Goal: Task Accomplishment & Management: Complete application form

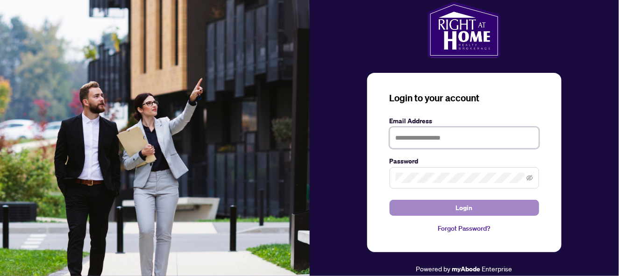
type input "**********"
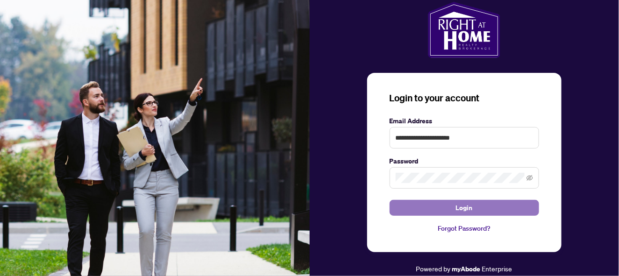
click at [419, 206] on button "Login" at bounding box center [465, 208] width 150 height 16
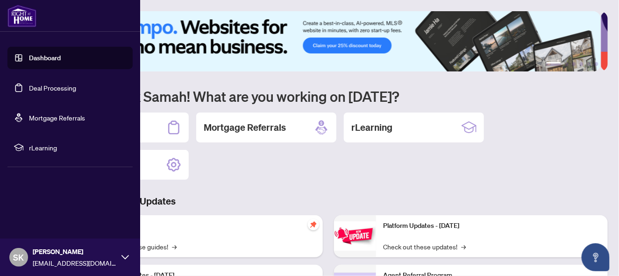
click at [61, 88] on link "Deal Processing" at bounding box center [52, 88] width 47 height 8
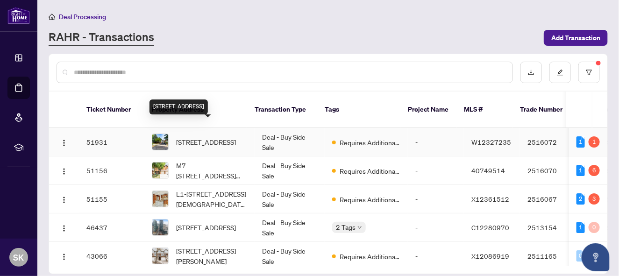
click at [190, 137] on span "[STREET_ADDRESS]" at bounding box center [206, 142] width 60 height 10
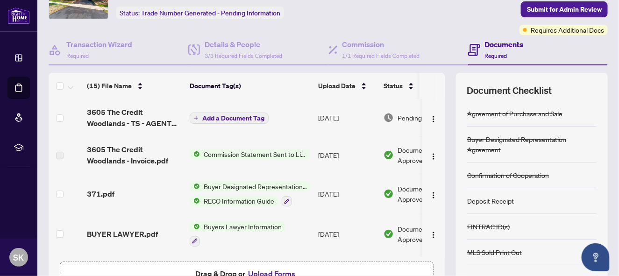
scroll to position [51, 0]
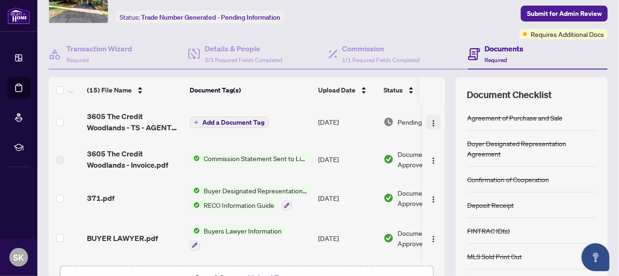
click at [430, 120] on img "button" at bounding box center [433, 123] width 7 height 7
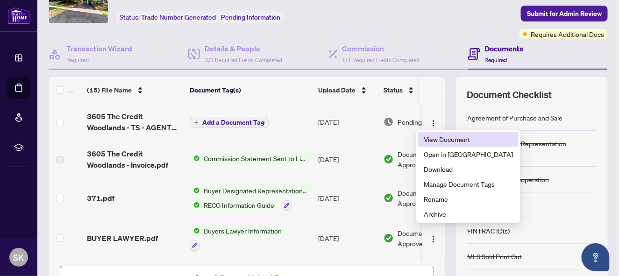
click at [434, 138] on span "View Document" at bounding box center [468, 139] width 89 height 10
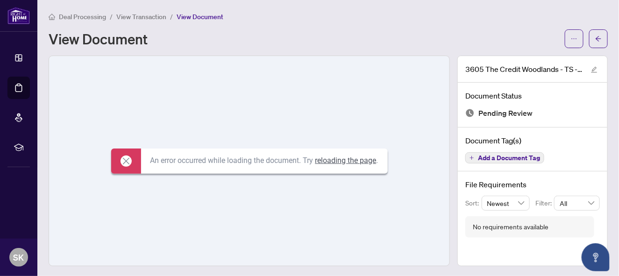
click at [357, 111] on div "An error occurred while loading the document. Try reloading the page ." at bounding box center [249, 161] width 401 height 210
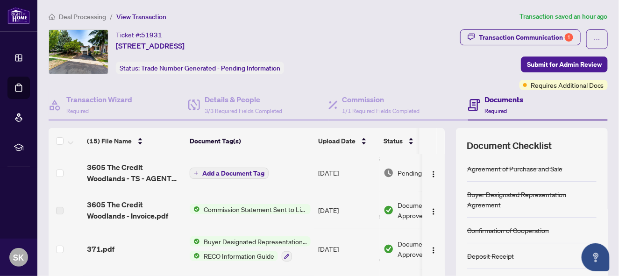
drag, startPoint x: 435, startPoint y: 158, endPoint x: 438, endPoint y: 211, distance: 52.9
click at [438, 211] on div "(15) File Name Document Tag(s) Upload Date Status (15) File Name Document Tag(s…" at bounding box center [329, 242] width 560 height 229
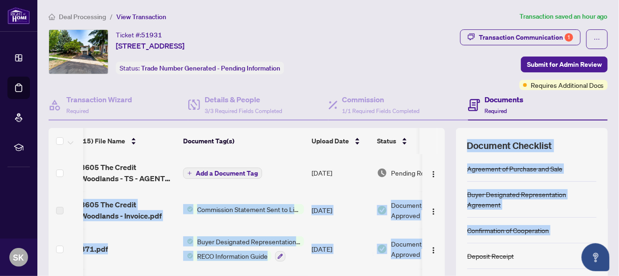
drag, startPoint x: 438, startPoint y: 186, endPoint x: 459, endPoint y: 267, distance: 84.0
click at [459, 267] on div "(15) File Name Document Tag(s) Upload Date Status (15) File Name Document Tag(s…" at bounding box center [329, 242] width 560 height 229
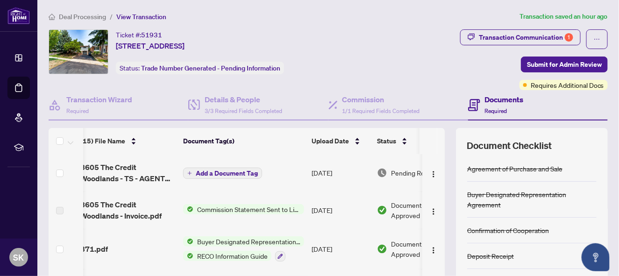
click at [430, 65] on div "Transaction Communication 1 Submit for Admin Review Requires Additional Docs" at bounding box center [492, 59] width 234 height 61
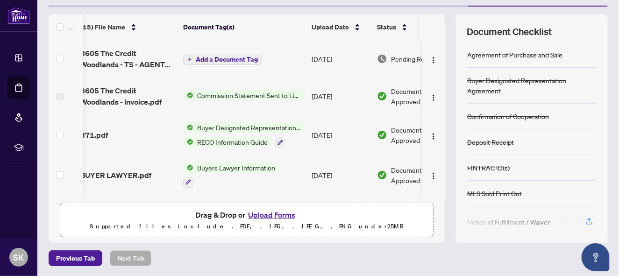
scroll to position [0, 0]
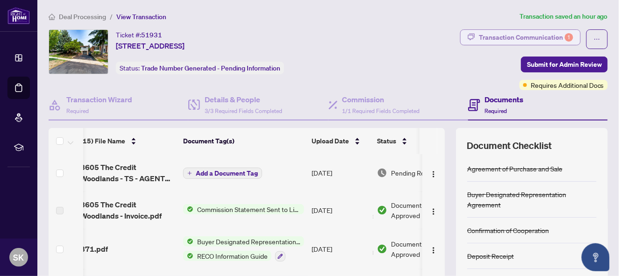
click at [511, 39] on div "Transaction Communication 1" at bounding box center [526, 37] width 94 height 15
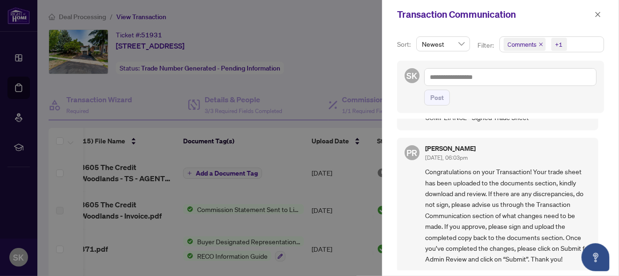
scroll to position [52, 0]
click at [361, 57] on div at bounding box center [309, 138] width 619 height 276
click at [228, 173] on div at bounding box center [309, 138] width 619 height 276
click at [598, 14] on icon "close" at bounding box center [598, 14] width 7 height 7
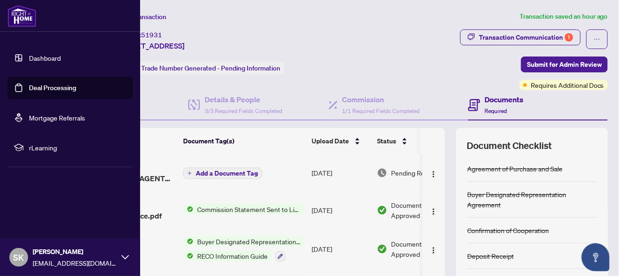
click at [50, 86] on link "Deal Processing" at bounding box center [52, 88] width 47 height 8
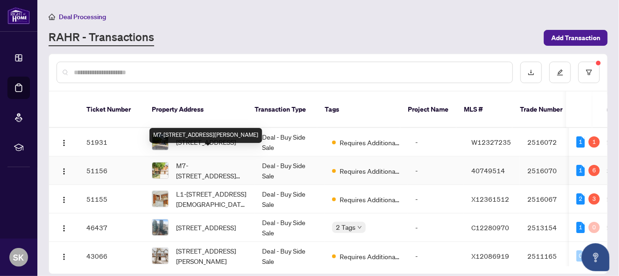
click at [196, 160] on span "M7-[STREET_ADDRESS][PERSON_NAME]" at bounding box center [211, 170] width 71 height 21
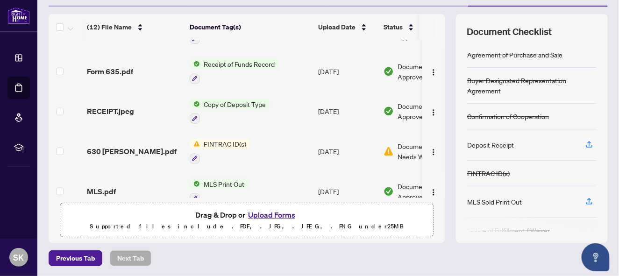
scroll to position [226, 0]
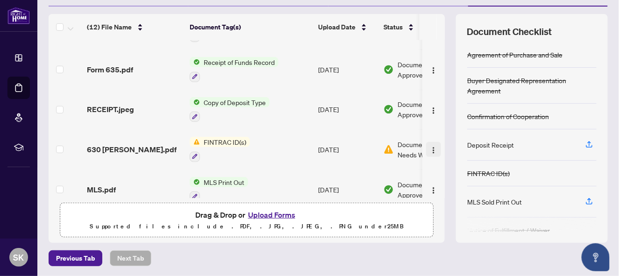
click at [430, 147] on img "button" at bounding box center [433, 150] width 7 height 7
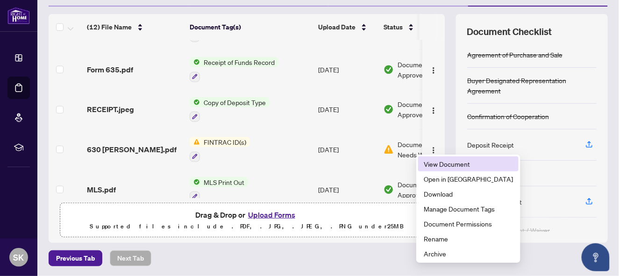
click at [433, 161] on span "View Document" at bounding box center [468, 164] width 89 height 10
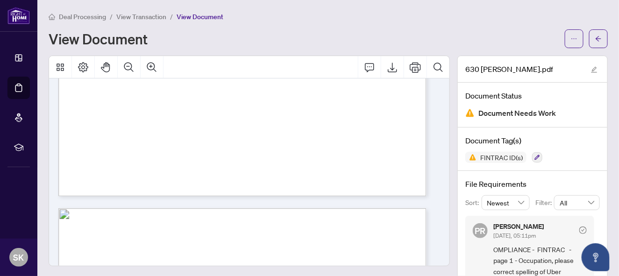
scroll to position [1519, 0]
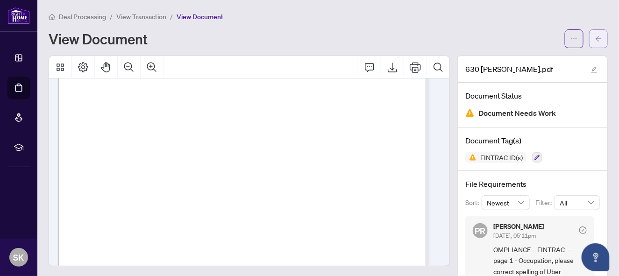
click at [596, 40] on icon "arrow-left" at bounding box center [599, 39] width 7 height 7
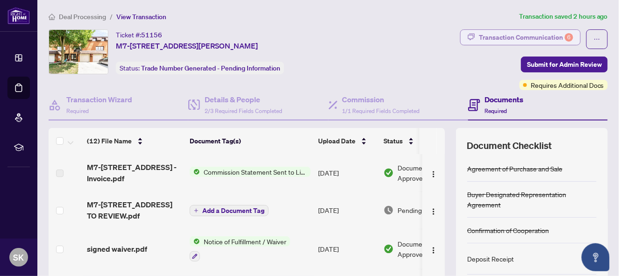
click at [527, 32] on div "Transaction Communication 6" at bounding box center [526, 37] width 94 height 15
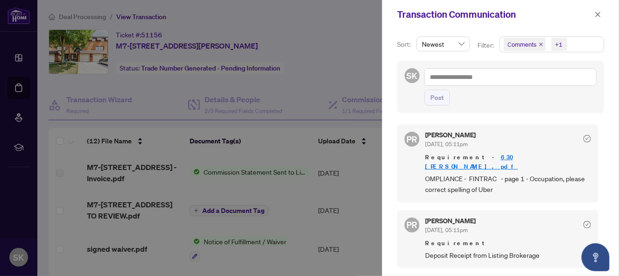
drag, startPoint x: 599, startPoint y: 134, endPoint x: 595, endPoint y: 137, distance: 5.3
click at [595, 137] on div "PR [PERSON_NAME] [DATE], 05:11pm Requirement - 630 [PERSON_NAME].pdf OMPLIANCE …" at bounding box center [500, 195] width 207 height 152
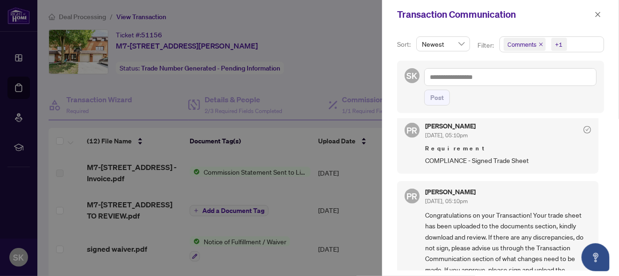
scroll to position [371, 0]
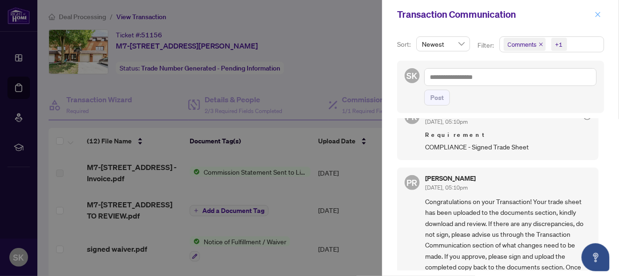
click at [595, 16] on icon "close" at bounding box center [598, 14] width 7 height 7
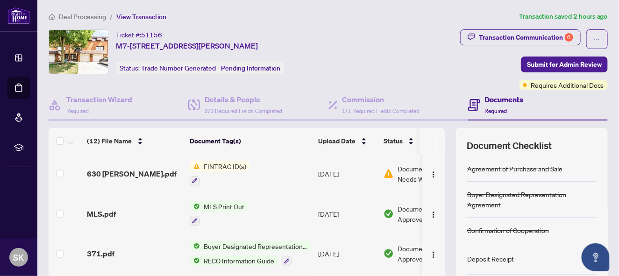
scroll to position [114, 0]
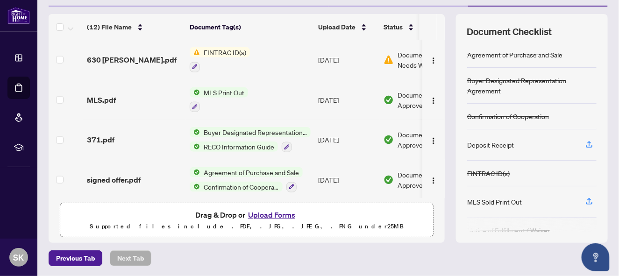
click at [280, 212] on button "Upload Forms" at bounding box center [271, 215] width 53 height 12
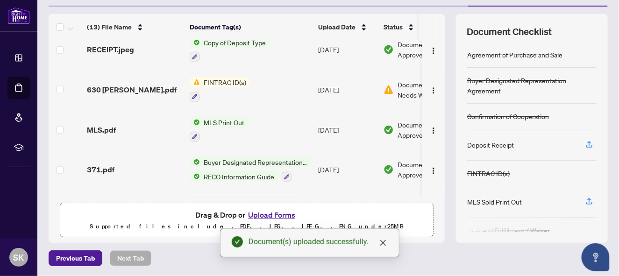
click at [255, 212] on button "Upload Forms" at bounding box center [271, 215] width 53 height 12
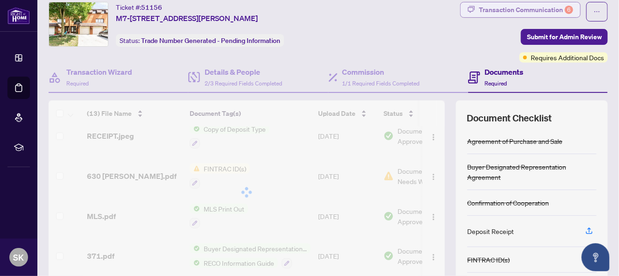
scroll to position [0, 0]
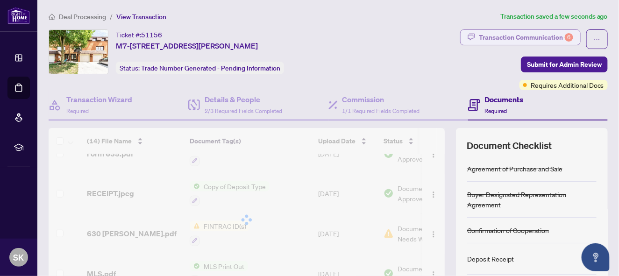
click at [526, 36] on div "Transaction Communication 6" at bounding box center [526, 37] width 94 height 15
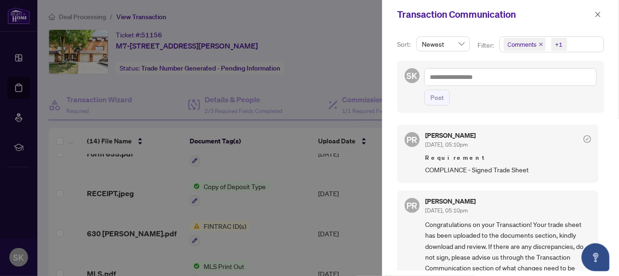
scroll to position [349, 0]
click at [598, 13] on icon "close" at bounding box center [598, 14] width 7 height 7
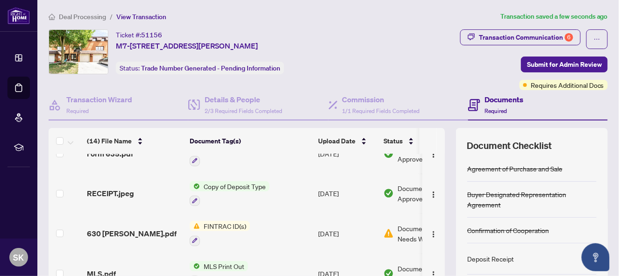
scroll to position [114, 0]
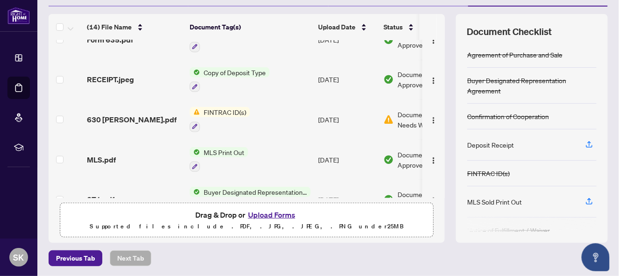
click at [273, 214] on button "Upload Forms" at bounding box center [271, 215] width 53 height 12
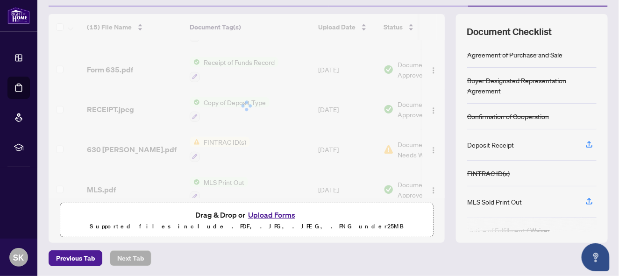
click at [261, 215] on button "Upload Forms" at bounding box center [271, 215] width 53 height 12
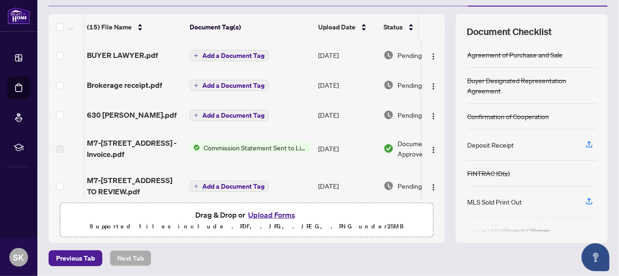
scroll to position [0, 46]
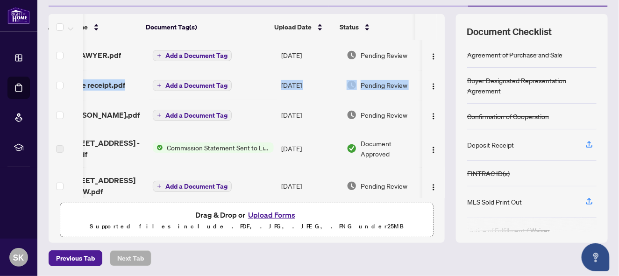
drag, startPoint x: 435, startPoint y: 63, endPoint x: 437, endPoint y: 73, distance: 10.5
click at [437, 73] on div "(15) File Name Document Tag(s) Upload Date Status BUYER LAWYER.pdf Add a Docume…" at bounding box center [247, 119] width 396 height 158
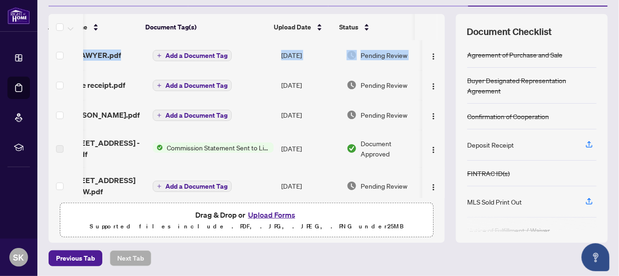
click at [80, 194] on td at bounding box center [66, 185] width 35 height 37
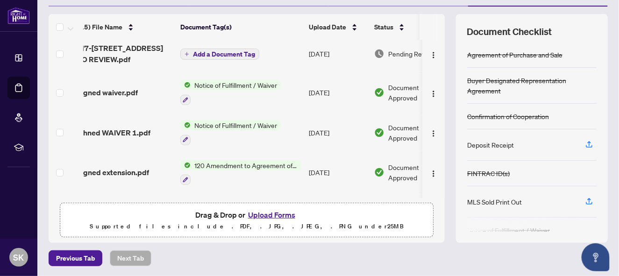
scroll to position [0, 0]
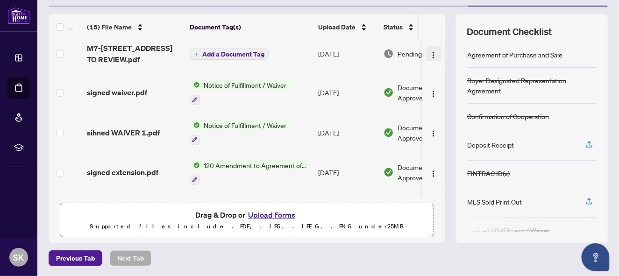
click at [430, 51] on img "button" at bounding box center [433, 54] width 7 height 7
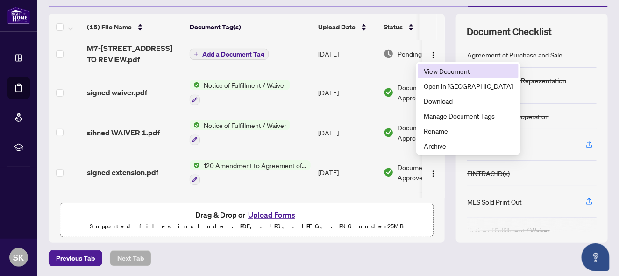
click at [432, 70] on span "View Document" at bounding box center [468, 71] width 89 height 10
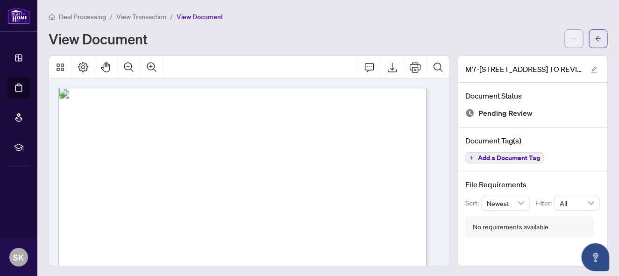
click at [571, 36] on icon "ellipsis" at bounding box center [574, 39] width 7 height 7
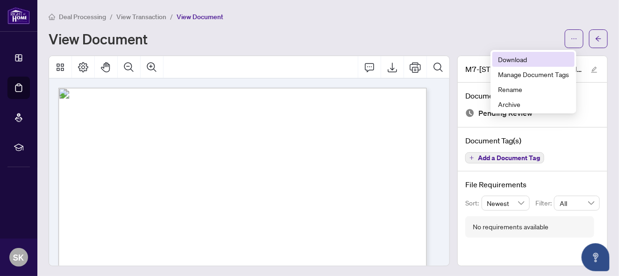
click at [521, 57] on span "Download" at bounding box center [533, 59] width 71 height 10
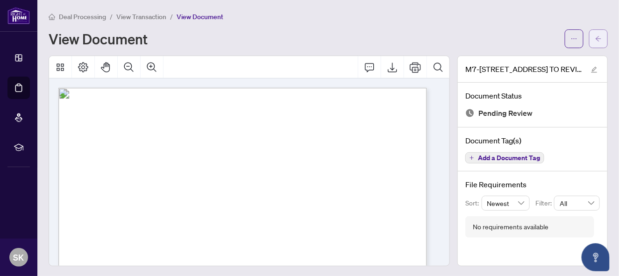
click at [596, 37] on icon "arrow-left" at bounding box center [599, 39] width 7 height 7
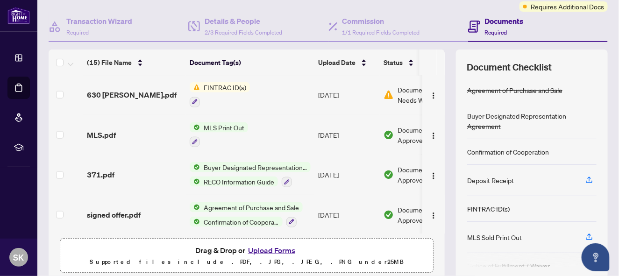
scroll to position [114, 0]
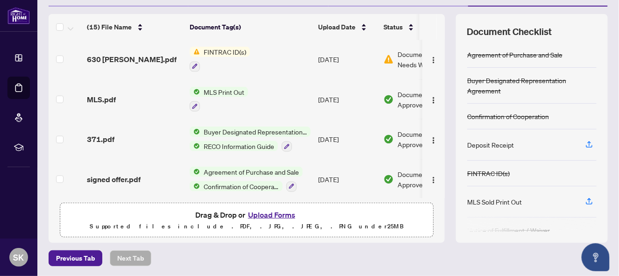
click at [272, 216] on button "Upload Forms" at bounding box center [271, 215] width 53 height 12
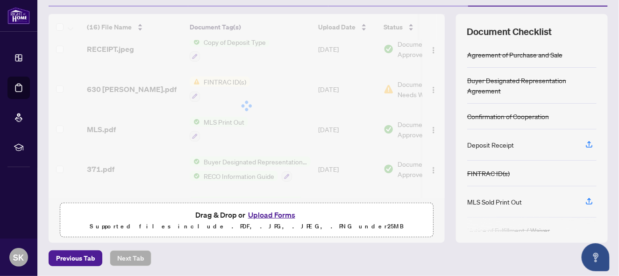
click at [282, 212] on button "Upload Forms" at bounding box center [271, 215] width 53 height 12
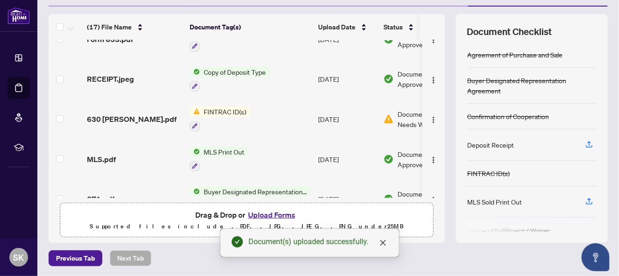
scroll to position [0, 0]
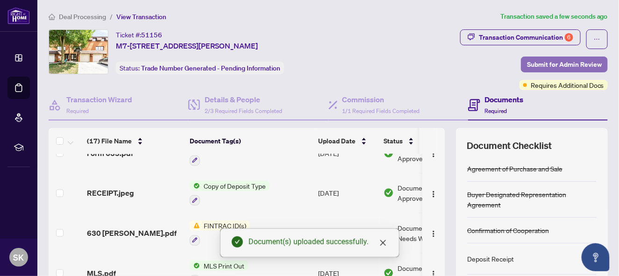
click at [572, 66] on span "Submit for Admin Review" at bounding box center [564, 64] width 75 height 15
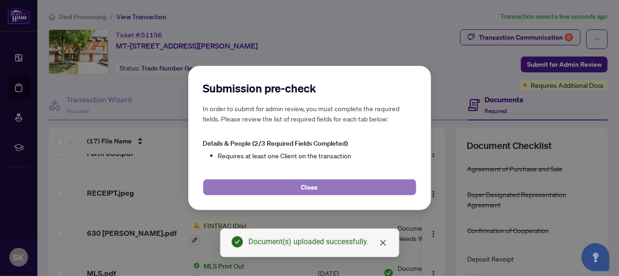
click at [295, 181] on button "Close" at bounding box center [309, 188] width 213 height 16
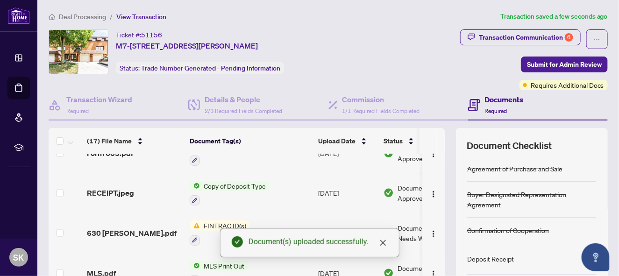
scroll to position [114, 0]
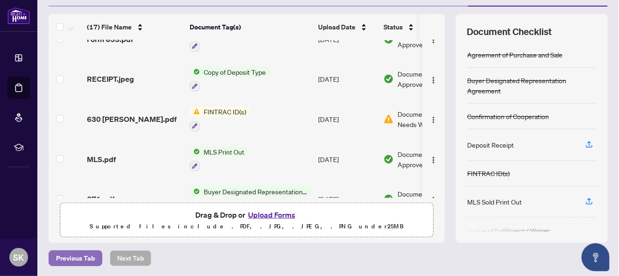
click at [82, 256] on span "Previous Tab" at bounding box center [75, 258] width 39 height 15
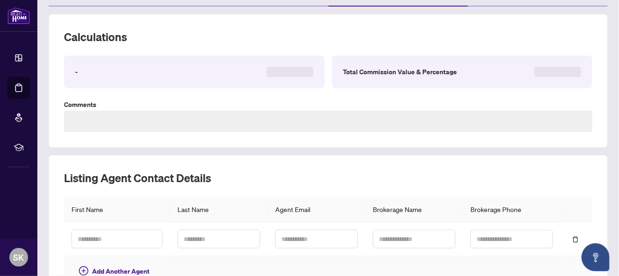
type textarea "**********"
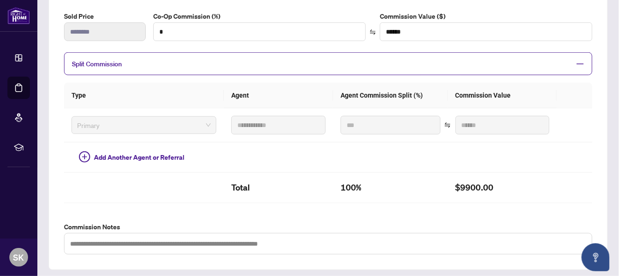
scroll to position [337, 0]
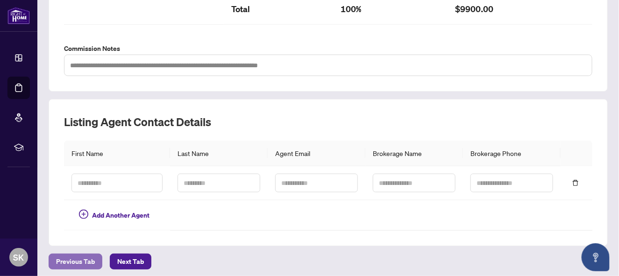
click at [69, 254] on span "Previous Tab" at bounding box center [75, 261] width 39 height 15
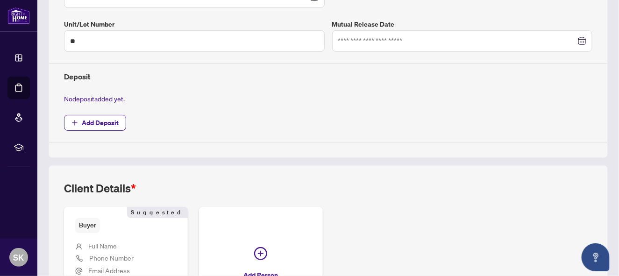
type input "**********"
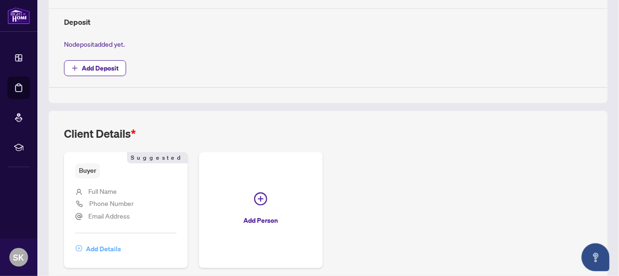
click at [104, 246] on span "Add Details" at bounding box center [103, 249] width 35 height 15
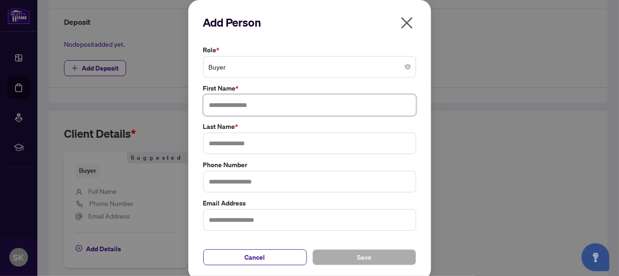
click at [219, 103] on input "text" at bounding box center [309, 105] width 213 height 22
type input "*****"
click at [220, 143] on input "text" at bounding box center [309, 144] width 213 height 22
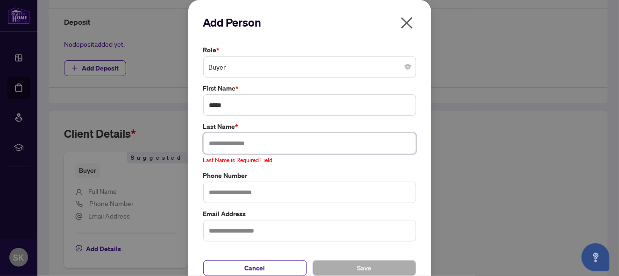
click at [226, 141] on input "text" at bounding box center [309, 144] width 213 height 22
paste input "********"
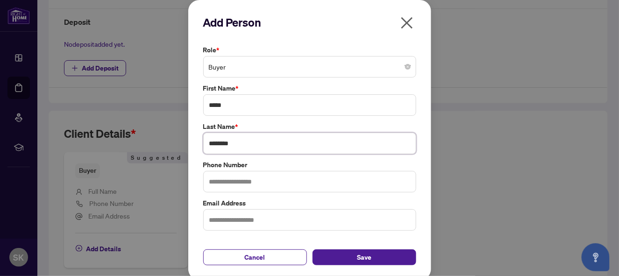
type input "********"
click at [233, 183] on input "text" at bounding box center [309, 182] width 213 height 22
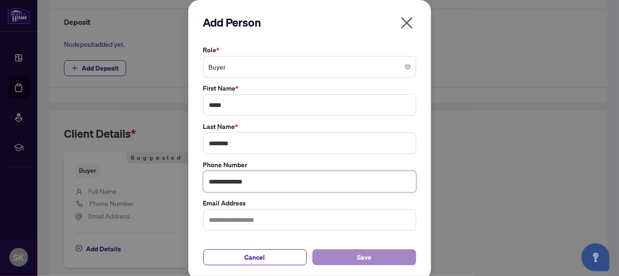
type input "**********"
click at [348, 253] on button "Save" at bounding box center [365, 258] width 104 height 16
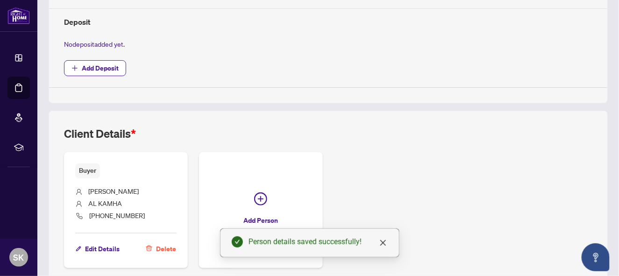
scroll to position [375, 0]
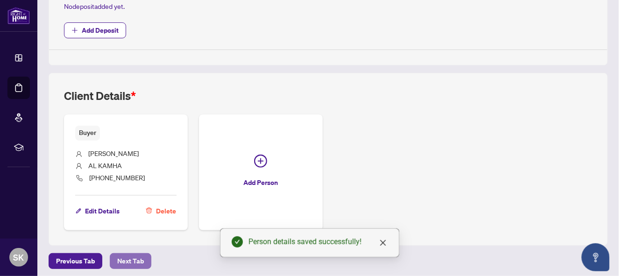
click at [130, 254] on span "Next Tab" at bounding box center [130, 261] width 27 height 15
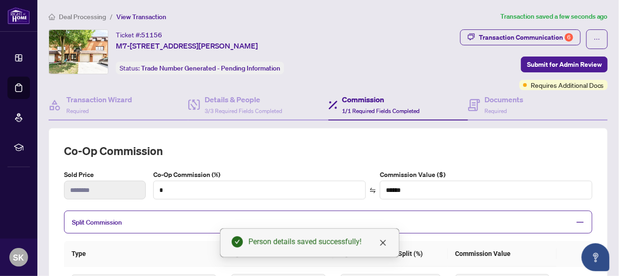
scroll to position [337, 0]
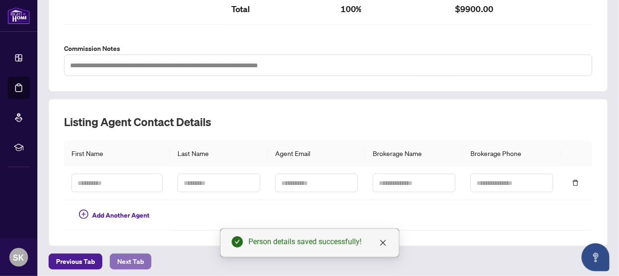
click at [132, 256] on span "Next Tab" at bounding box center [130, 261] width 27 height 15
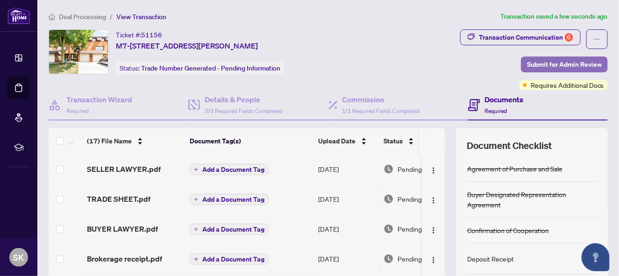
click at [538, 65] on span "Submit for Admin Review" at bounding box center [564, 64] width 75 height 15
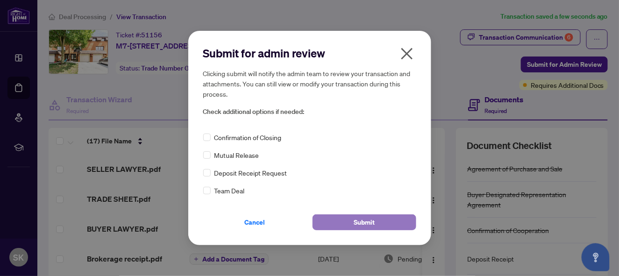
click at [378, 221] on button "Submit" at bounding box center [365, 223] width 104 height 16
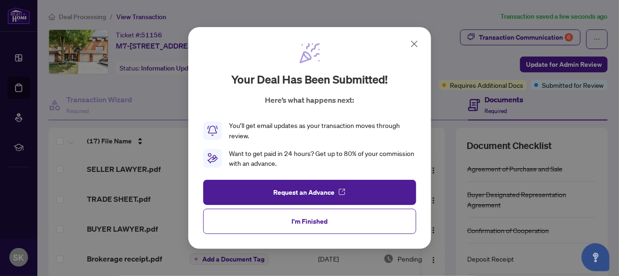
click at [411, 43] on icon at bounding box center [414, 43] width 11 height 11
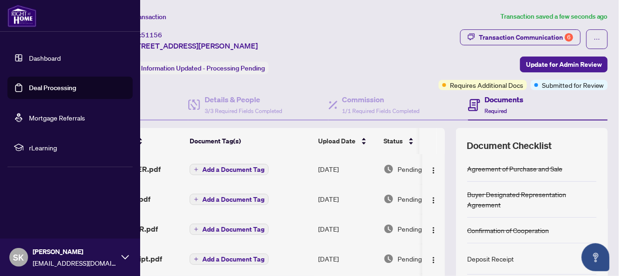
click at [38, 88] on link "Deal Processing" at bounding box center [52, 88] width 47 height 8
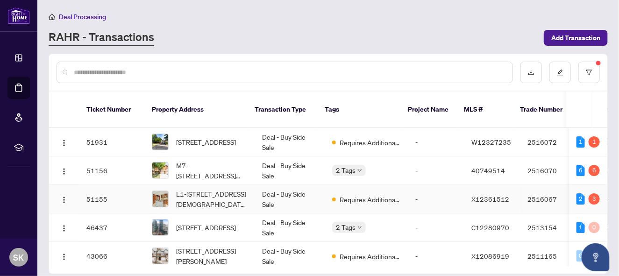
click at [310, 188] on td "Deal - Buy Side Sale" at bounding box center [290, 199] width 70 height 29
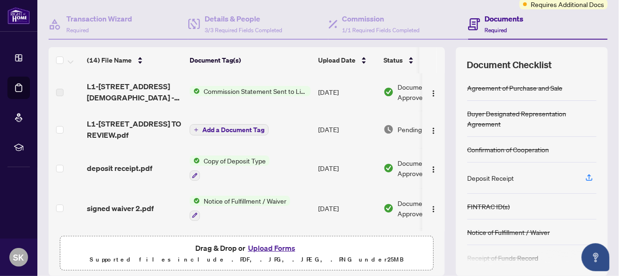
scroll to position [110, 0]
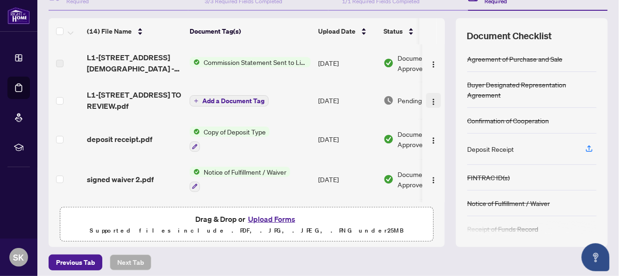
click at [430, 98] on img "button" at bounding box center [433, 101] width 7 height 7
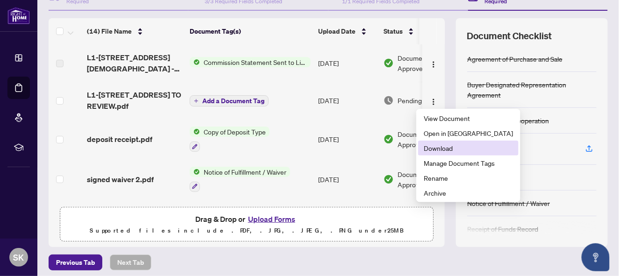
click at [434, 148] on span "Download" at bounding box center [468, 148] width 89 height 10
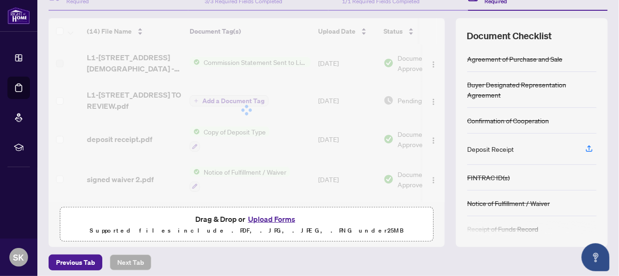
click at [269, 217] on button "Upload Forms" at bounding box center [271, 219] width 53 height 12
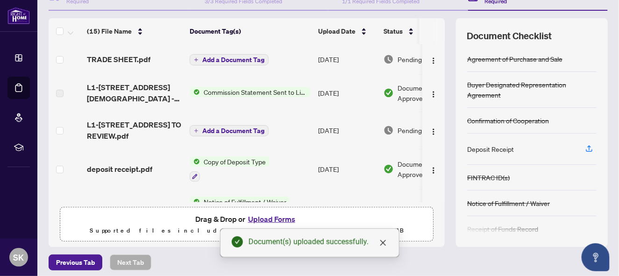
scroll to position [0, 0]
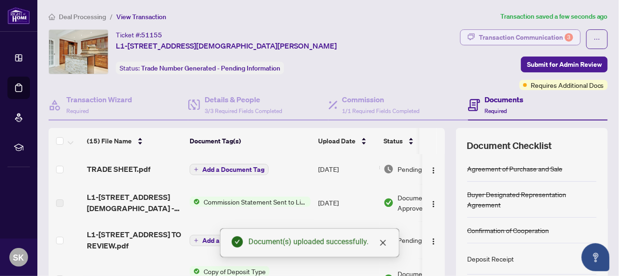
click at [515, 38] on div "Transaction Communication 3" at bounding box center [526, 37] width 94 height 15
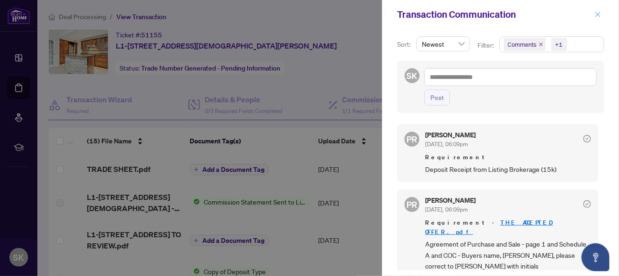
click at [599, 13] on icon "close" at bounding box center [598, 14] width 7 height 7
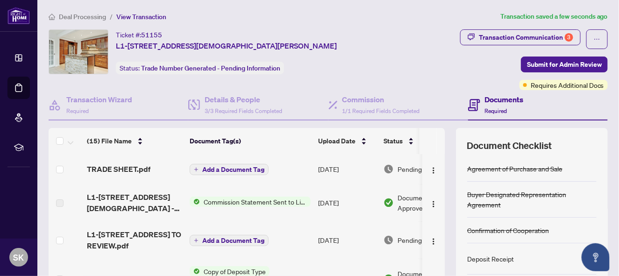
scroll to position [114, 0]
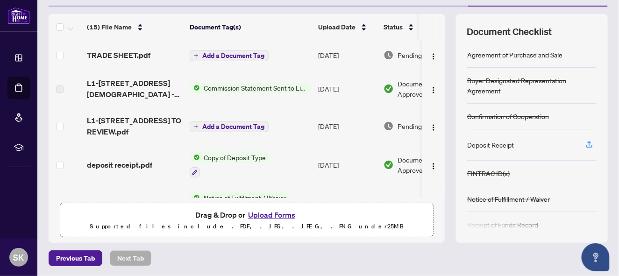
click at [283, 216] on button "Upload Forms" at bounding box center [271, 215] width 53 height 12
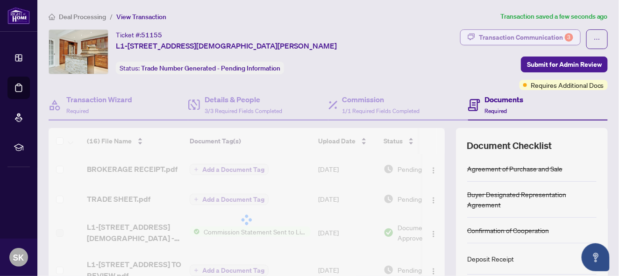
click at [536, 33] on div "Transaction Communication 3" at bounding box center [526, 37] width 94 height 15
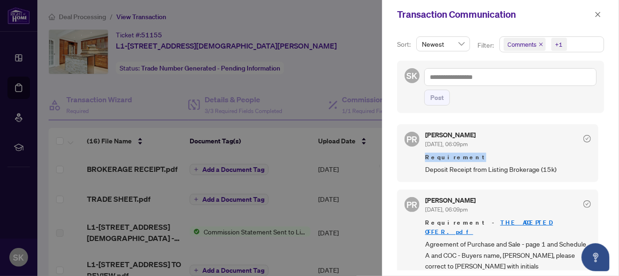
drag, startPoint x: 598, startPoint y: 137, endPoint x: 604, endPoint y: 158, distance: 21.9
click at [604, 158] on div "Sort: Newest Filter: Comments +1 SK Post PR [PERSON_NAME] [DATE], 06:09pm Requi…" at bounding box center [500, 152] width 237 height 247
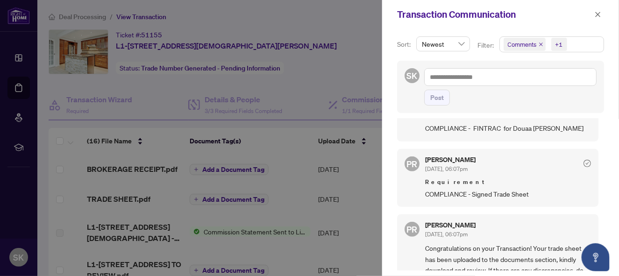
scroll to position [240, 0]
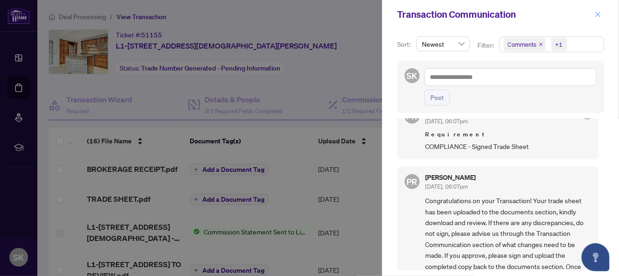
click at [597, 12] on icon "close" at bounding box center [598, 14] width 7 height 7
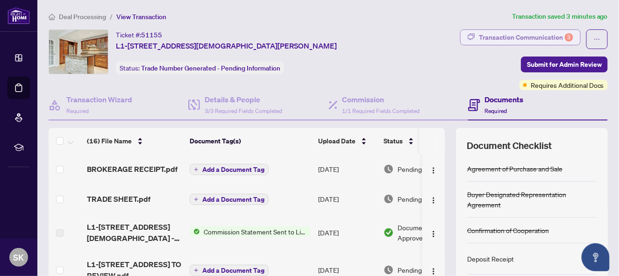
click at [550, 39] on div "Transaction Communication 3" at bounding box center [526, 37] width 94 height 15
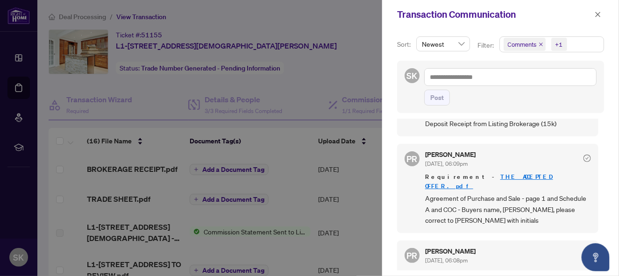
scroll to position [55, 0]
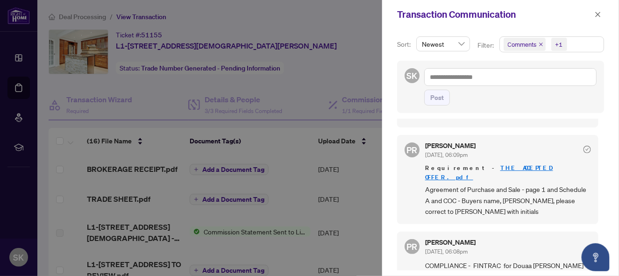
click at [338, 49] on div at bounding box center [309, 138] width 619 height 276
click at [598, 14] on icon "close" at bounding box center [598, 14] width 7 height 7
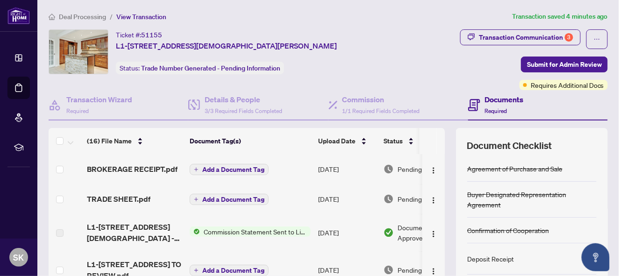
scroll to position [114, 0]
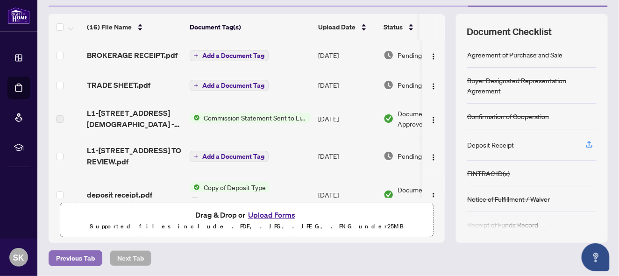
click at [70, 258] on span "Previous Tab" at bounding box center [75, 258] width 39 height 15
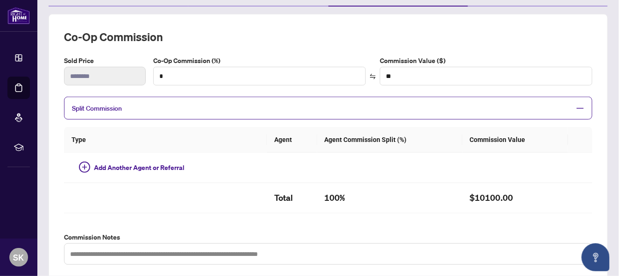
type textarea "**********"
type input "*"
type input "*******"
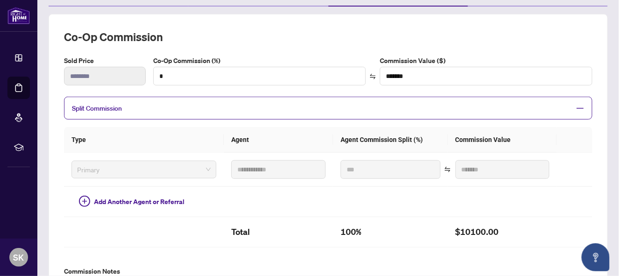
scroll to position [337, 0]
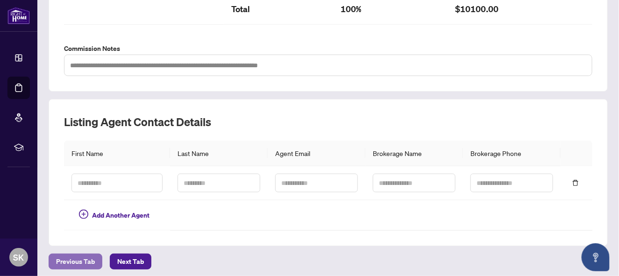
click at [74, 259] on span "Previous Tab" at bounding box center [75, 261] width 39 height 15
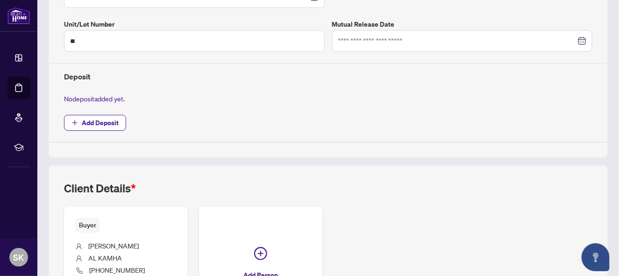
type input "**********"
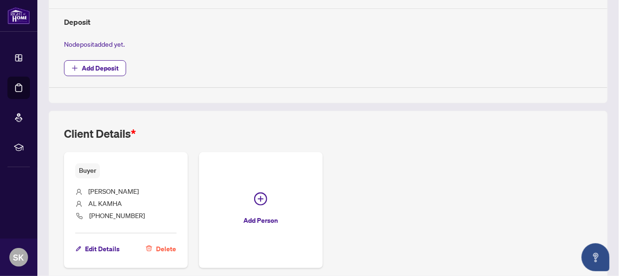
scroll to position [375, 0]
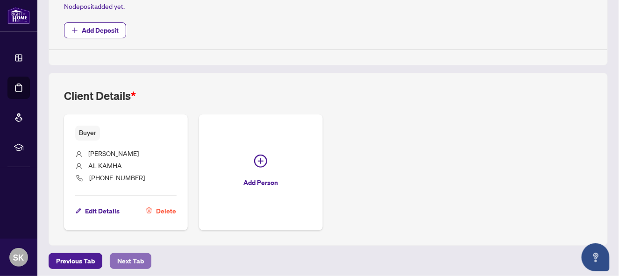
click at [111, 258] on button "Next Tab" at bounding box center [131, 261] width 42 height 16
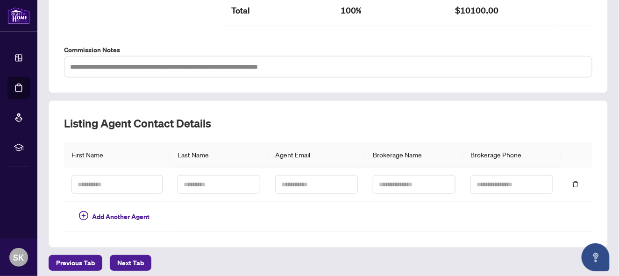
scroll to position [337, 0]
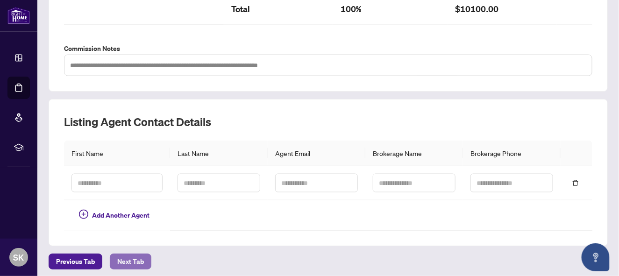
click at [128, 259] on span "Next Tab" at bounding box center [130, 261] width 27 height 15
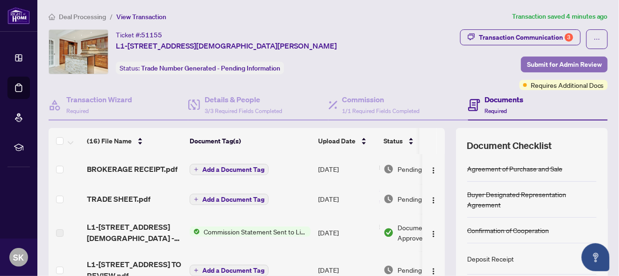
click at [563, 62] on span "Submit for Admin Review" at bounding box center [564, 64] width 75 height 15
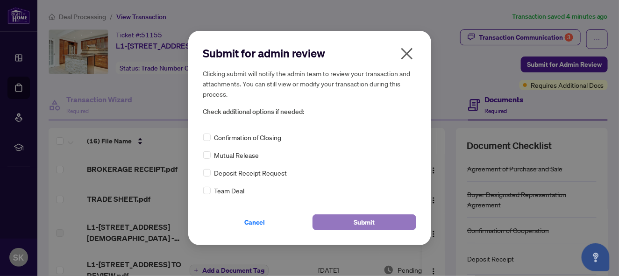
click at [389, 223] on button "Submit" at bounding box center [365, 223] width 104 height 16
